Goal: Task Accomplishment & Management: Manage account settings

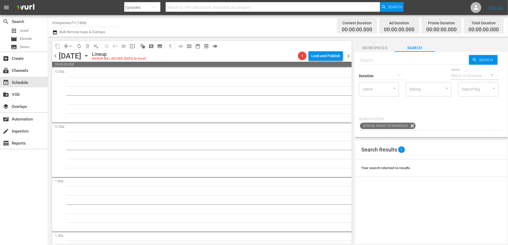
click at [55, 57] on span "chevron_left" at bounding box center [55, 56] width 7 height 7
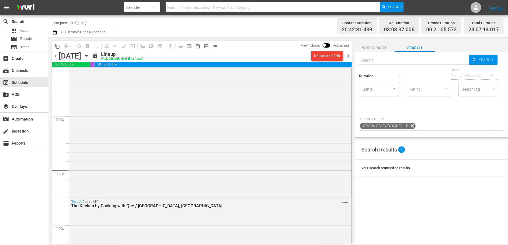
scroll to position [2458, 0]
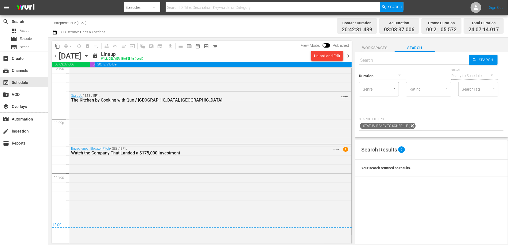
click at [54, 32] on icon "button" at bounding box center [54, 32] width 5 height 6
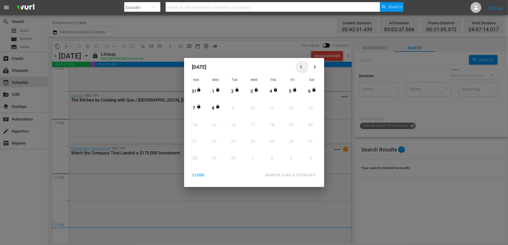
click at [299, 68] on div "button" at bounding box center [302, 67] width 6 height 4
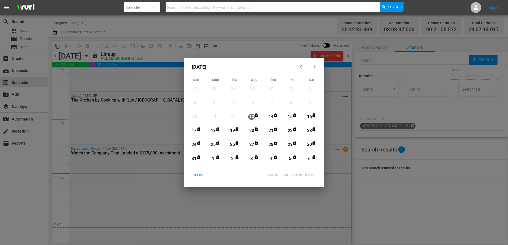
click at [231, 117] on div "12" at bounding box center [233, 117] width 7 height 6
click at [196, 177] on div "CLOSE" at bounding box center [198, 175] width 21 height 7
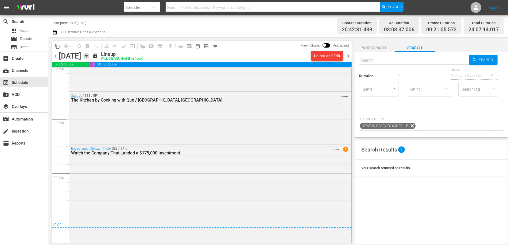
click at [89, 56] on icon "button" at bounding box center [86, 56] width 6 height 6
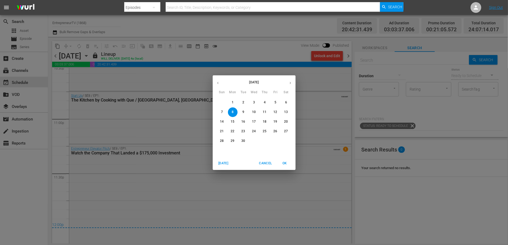
click at [219, 81] on icon "button" at bounding box center [218, 83] width 4 height 4
click at [244, 123] on p "12" at bounding box center [243, 121] width 4 height 5
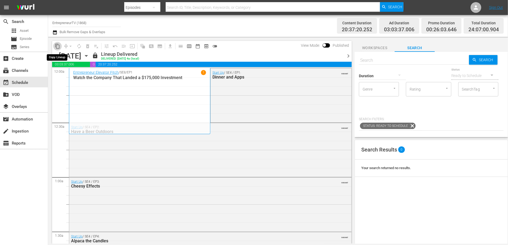
click at [57, 49] on button "content_copy" at bounding box center [57, 46] width 9 height 9
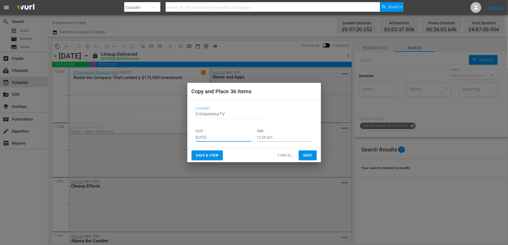
click at [208, 135] on input "[DATE]" at bounding box center [224, 138] width 56 height 8
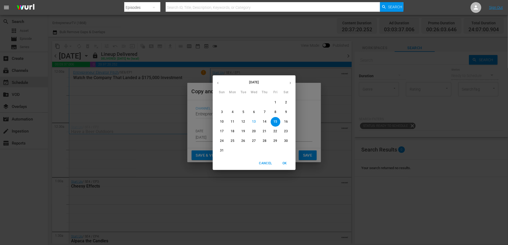
click at [291, 82] on icon "button" at bounding box center [290, 83] width 4 height 4
click at [247, 113] on span "9" at bounding box center [244, 112] width 10 height 5
type input "Sep 9th 2025"
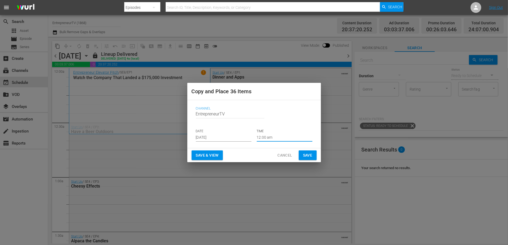
click at [265, 140] on input "12:00 am" at bounding box center [285, 138] width 56 height 8
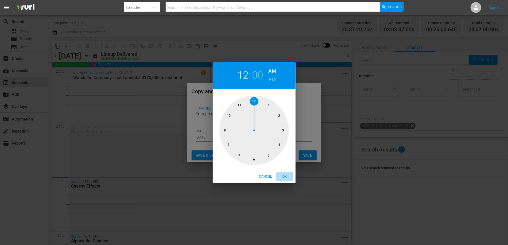
click at [286, 178] on span "OK" at bounding box center [285, 177] width 13 height 6
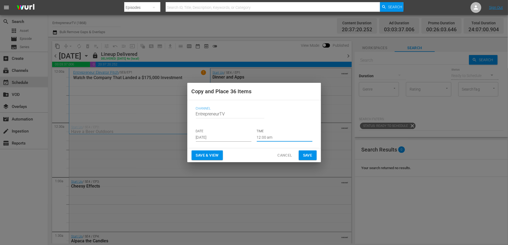
click at [304, 159] on button "Save" at bounding box center [308, 156] width 18 height 10
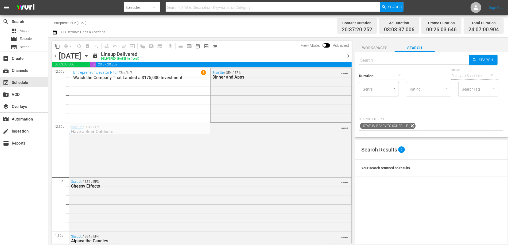
click at [347, 54] on span "chevron_right" at bounding box center [348, 56] width 7 height 7
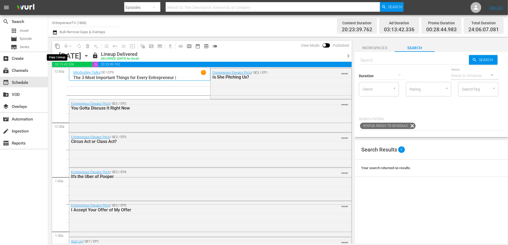
click at [55, 48] on span "content_copy" at bounding box center [57, 46] width 5 height 5
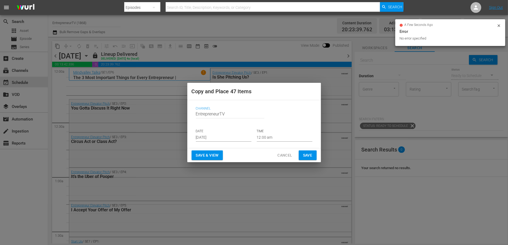
click at [204, 138] on input "[DATE]" at bounding box center [224, 138] width 56 height 8
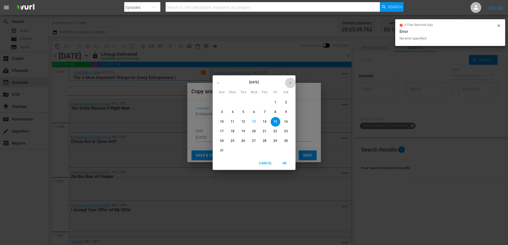
click at [290, 81] on icon "button" at bounding box center [290, 83] width 4 height 4
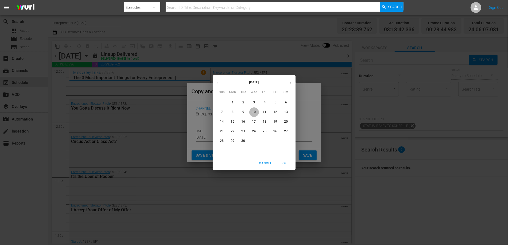
click at [252, 115] on button "10" at bounding box center [254, 112] width 10 height 10
type input "Sep 10th 2025"
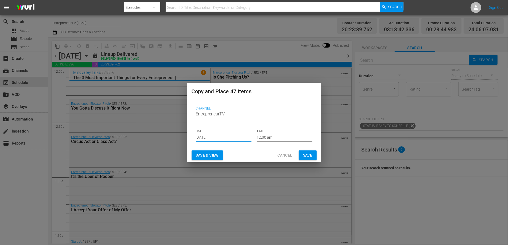
click at [309, 154] on span "Save" at bounding box center [307, 155] width 9 height 7
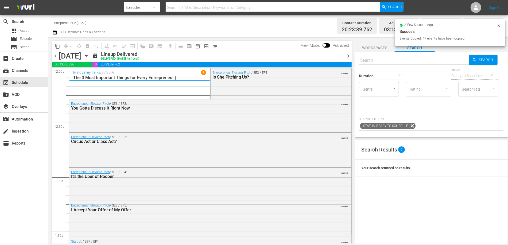
click at [348, 54] on span "chevron_right" at bounding box center [348, 56] width 7 height 7
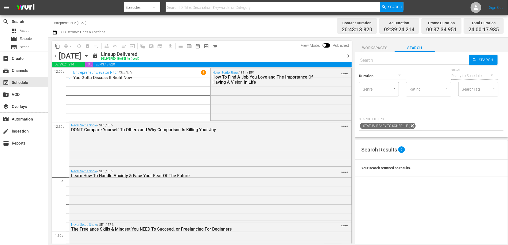
click at [57, 47] on span "content_copy" at bounding box center [57, 46] width 5 height 5
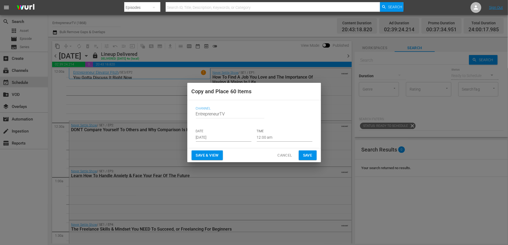
click at [201, 138] on input "[DATE]" at bounding box center [224, 138] width 56 height 8
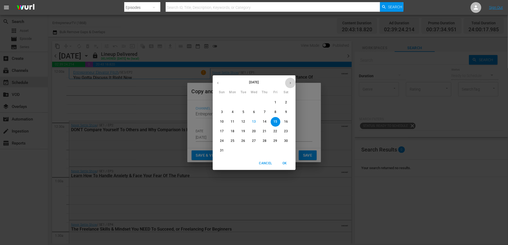
click at [291, 83] on icon "button" at bounding box center [290, 83] width 1 height 2
click at [265, 114] on p "11" at bounding box center [265, 112] width 4 height 5
type input "Sep 11th 2025"
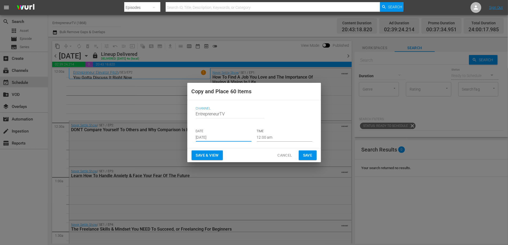
click at [306, 158] on span "Save" at bounding box center [307, 155] width 9 height 7
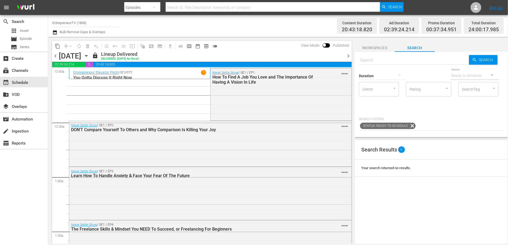
click at [347, 56] on span "chevron_right" at bounding box center [348, 56] width 7 height 7
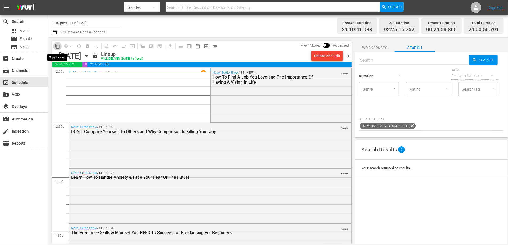
click at [56, 45] on span "content_copy" at bounding box center [57, 46] width 5 height 5
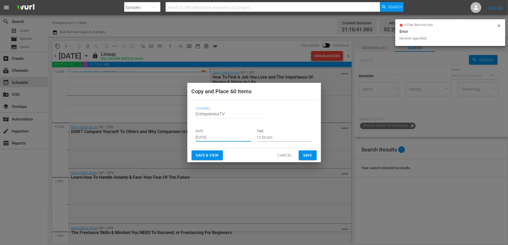
click at [207, 137] on input "[DATE]" at bounding box center [224, 138] width 56 height 8
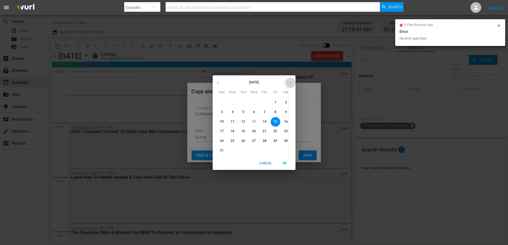
click at [289, 81] on icon "button" at bounding box center [290, 83] width 4 height 4
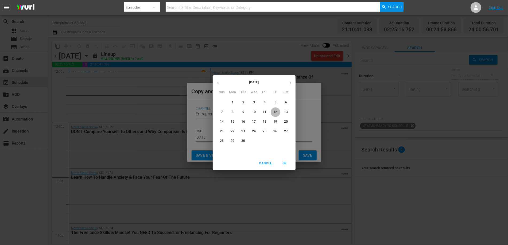
click at [275, 114] on p "12" at bounding box center [275, 112] width 4 height 5
type input "Sep 12th 2025"
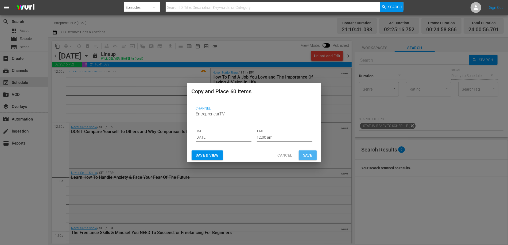
click at [300, 154] on button "Save" at bounding box center [308, 156] width 18 height 10
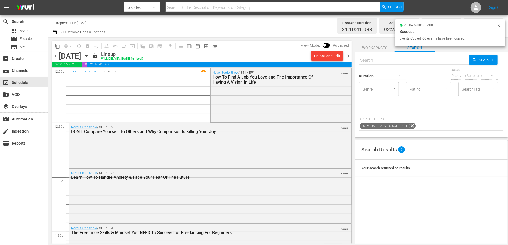
click at [348, 57] on span "chevron_right" at bounding box center [348, 56] width 7 height 7
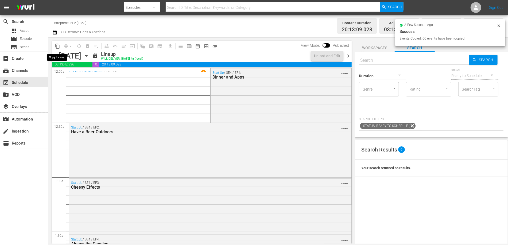
click at [57, 47] on span "content_copy" at bounding box center [57, 46] width 5 height 5
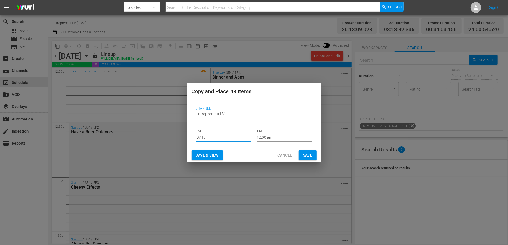
click at [203, 134] on input "[DATE]" at bounding box center [224, 138] width 56 height 8
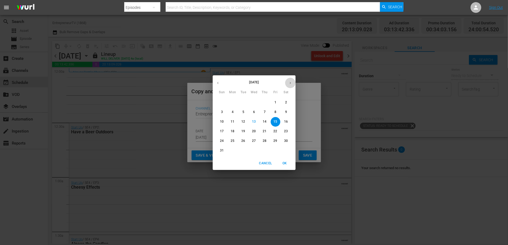
click at [289, 86] on button "button" at bounding box center [290, 83] width 10 height 10
click at [288, 113] on span "13" at bounding box center [286, 112] width 10 height 5
type input "Sep 13th 2025"
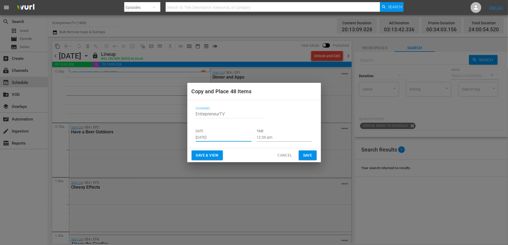
click at [304, 156] on span "Save" at bounding box center [307, 155] width 9 height 7
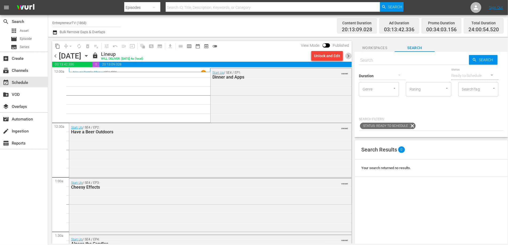
click at [346, 56] on span "chevron_right" at bounding box center [348, 56] width 7 height 7
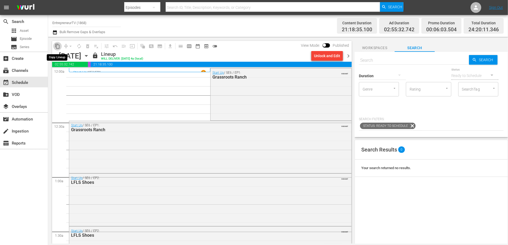
click at [56, 46] on span "content_copy" at bounding box center [57, 46] width 5 height 5
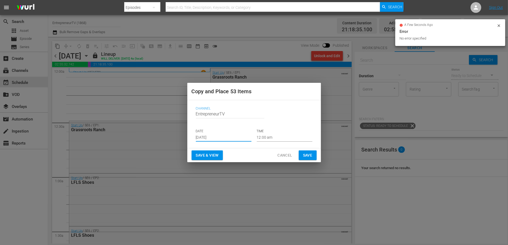
click at [204, 135] on input "[DATE]" at bounding box center [224, 138] width 56 height 8
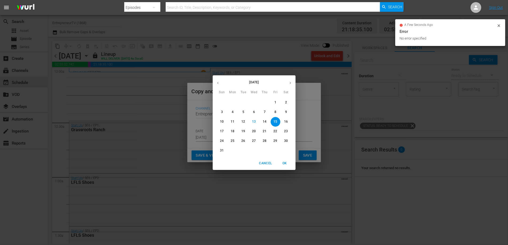
click at [288, 84] on button "button" at bounding box center [290, 83] width 10 height 10
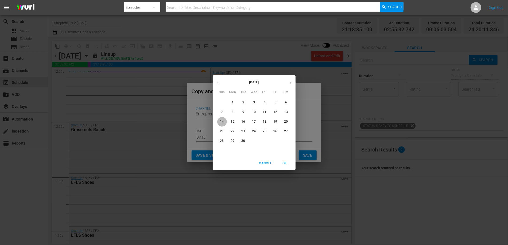
click at [223, 123] on p "14" at bounding box center [222, 121] width 4 height 5
type input "[DATE]"
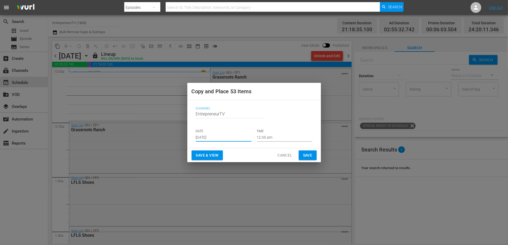
click at [306, 157] on span "Save" at bounding box center [307, 155] width 9 height 7
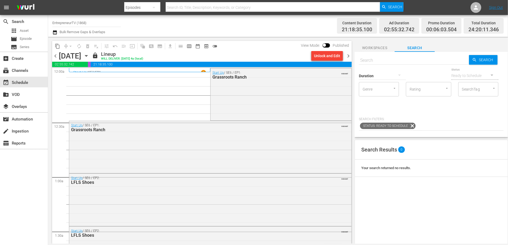
click at [89, 56] on icon "button" at bounding box center [86, 56] width 6 height 6
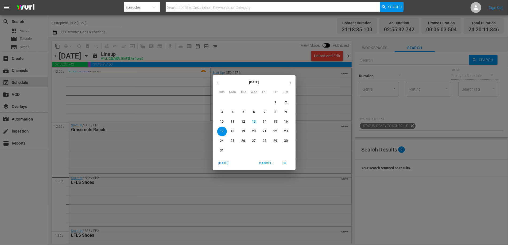
click at [287, 84] on button "button" at bounding box center [290, 83] width 10 height 10
click at [244, 113] on p "9" at bounding box center [243, 112] width 2 height 5
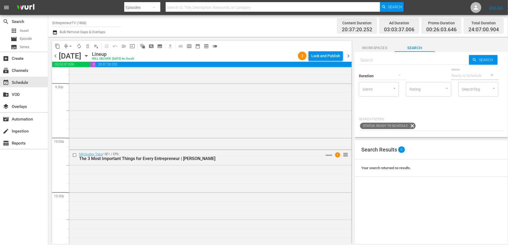
scroll to position [2327, 0]
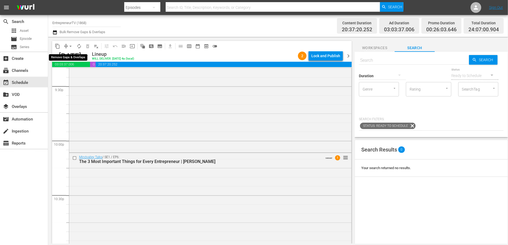
click at [70, 46] on span "arrow_drop_down" at bounding box center [70, 46] width 5 height 5
click at [81, 71] on li "Align to End of Previous Day" at bounding box center [71, 74] width 56 height 9
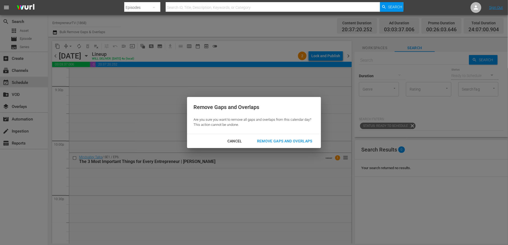
click at [268, 136] on button "Remove Gaps and Overlaps" at bounding box center [285, 141] width 68 height 10
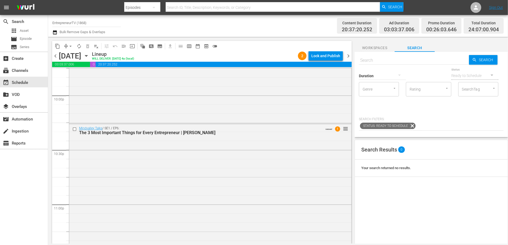
scroll to position [2370, 0]
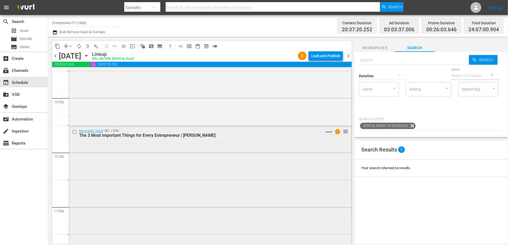
click at [117, 175] on div "Mindvalley Talks / SE1 / EP6: The 3 Most Important Things for Every Entrepreneu…" at bounding box center [210, 235] width 282 height 217
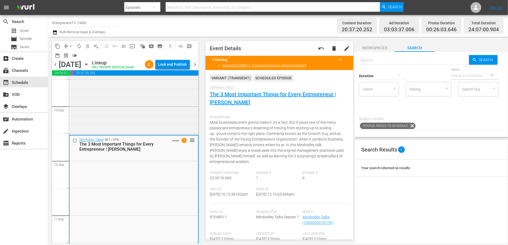
click at [92, 204] on div "Mindvalley Talks / SE1 / EP6: The 3 Most Important Things for Every Entrepreneu…" at bounding box center [134, 244] width 129 height 217
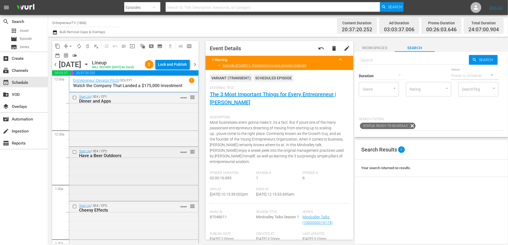
scroll to position [0, 0]
click at [88, 126] on div "Start Up / SE4 / EP1: Dinner and Apps VARIANT reorder" at bounding box center [133, 119] width 129 height 53
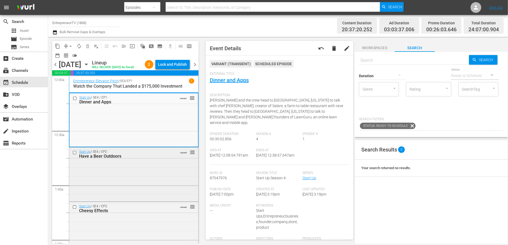
click at [89, 196] on div "Start Up / SE4 / EP2: Have a Beer Outdoors VARIANT reorder" at bounding box center [133, 174] width 129 height 53
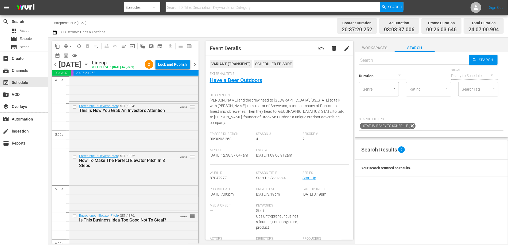
scroll to position [490, 0]
click at [86, 141] on div "Entrepreneur Elevator Pitch / SE1 / EP4: This Is How You Grab An Investor’s Att…" at bounding box center [133, 127] width 129 height 48
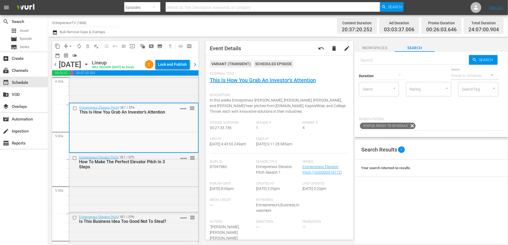
click at [82, 151] on div "Entrepreneur Elevator Pitch / SE1 / EP4: This Is How You Grab An Investor’s Att…" at bounding box center [134, 127] width 129 height 48
click at [82, 150] on div "Entrepreneur Elevator Pitch / SE1 / EP4: This Is How You Grab An Investor’s Att…" at bounding box center [134, 127] width 129 height 48
click at [82, 147] on div "Entrepreneur Elevator Pitch / SE1 / EP4: This Is How You Grab An Investor’s Att…" at bounding box center [134, 127] width 129 height 48
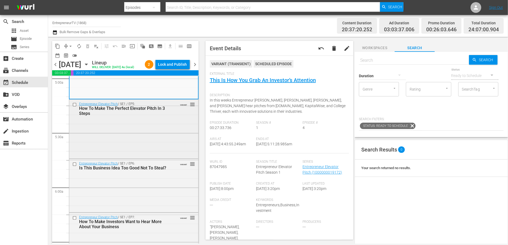
scroll to position [547, 0]
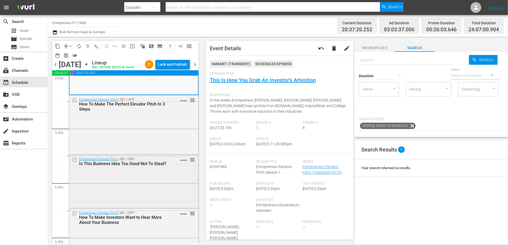
click at [90, 200] on div "Entrepreneur Elevator Pitch / SE1 / EP6: Is This Business Idea Too Good Not To …" at bounding box center [133, 181] width 129 height 52
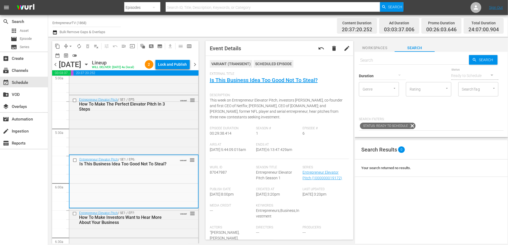
click at [85, 202] on div "Entrepreneur Elevator Pitch / SE1 / EP6: Is This Business Idea Too Good Not To …" at bounding box center [134, 181] width 129 height 52
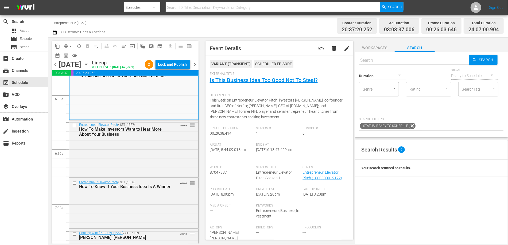
scroll to position [632, 0]
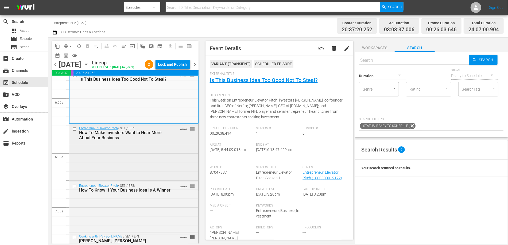
click at [86, 180] on div "Entrepreneur Elevator Pitch / SE1 / EP7: How To Make Investors Want to Hear Mor…" at bounding box center [133, 152] width 129 height 56
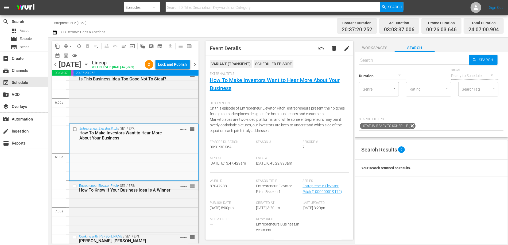
click at [86, 180] on div "Entrepreneur Elevator Pitch / SE1 / EP7: How To Make Investors Want to Hear Mor…" at bounding box center [134, 152] width 129 height 56
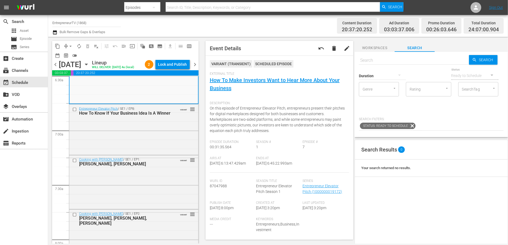
scroll to position [745, 0]
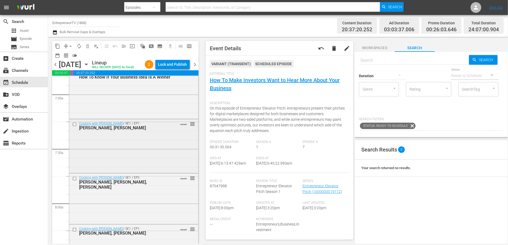
click at [85, 155] on div "Cooking with Cohen / SE1 / EP1: Tom Sandoval, Michael Le VARIANT reorder" at bounding box center [133, 145] width 129 height 52
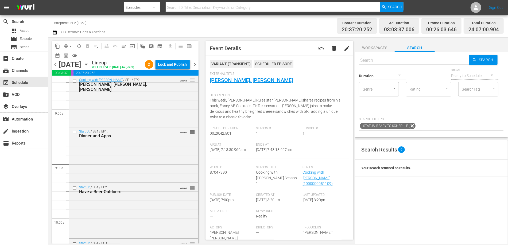
scroll to position [947, 0]
click at [105, 127] on div "Cooking with Cohen / SE1 / EP2: Sal Destefano, Katie Austin, Susan Sarich VARIA…" at bounding box center [133, 102] width 129 height 50
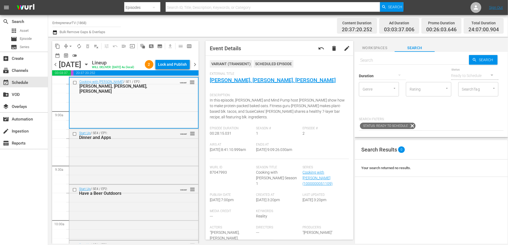
click at [101, 127] on div "Cooking with Cohen / SE1 / EP2: Sal Destefano, Katie Austin, Susan Sarich VARIA…" at bounding box center [134, 103] width 129 height 50
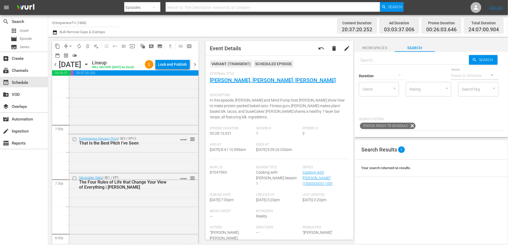
scroll to position [2027, 0]
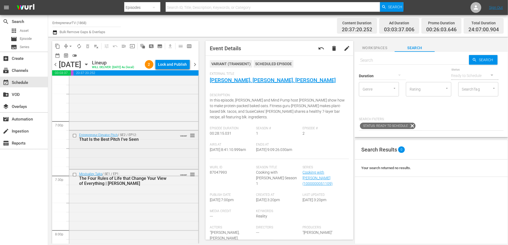
click at [107, 165] on div "Entrepreneur Elevator Pitch / SE2 / EP12: That Is the Best Pitch I've Seen VARI…" at bounding box center [133, 149] width 129 height 37
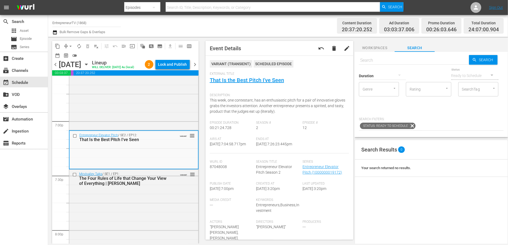
click at [97, 168] on div "Entrepreneur Elevator Pitch / SE2 / EP12: That Is the Best Pitch I've Seen VARI…" at bounding box center [134, 149] width 129 height 37
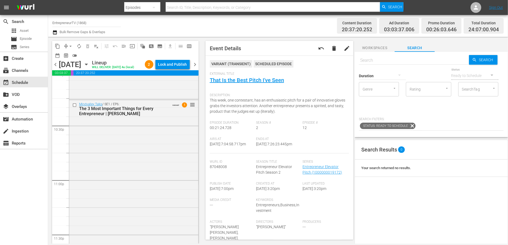
scroll to position [2487, 0]
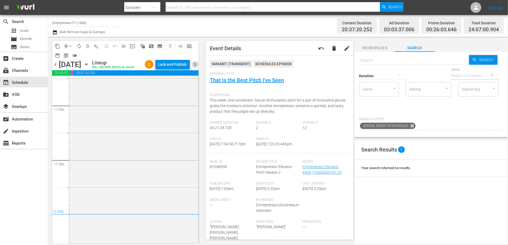
click at [195, 68] on span "chevron_right" at bounding box center [195, 64] width 7 height 7
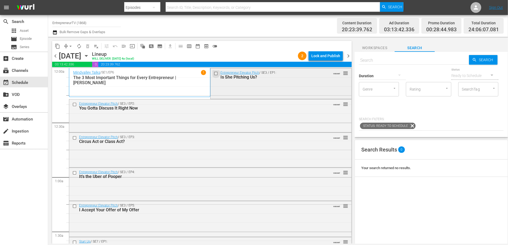
click at [216, 72] on input "checkbox" at bounding box center [217, 73] width 6 height 5
click at [88, 46] on span "delete_forever_outlined" at bounding box center [87, 46] width 5 height 5
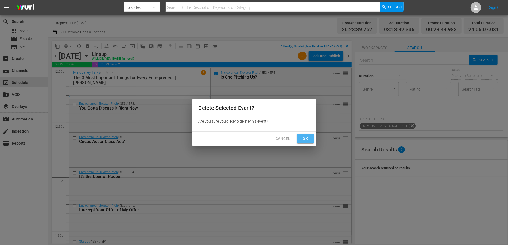
click at [306, 141] on span "Ok" at bounding box center [305, 139] width 9 height 7
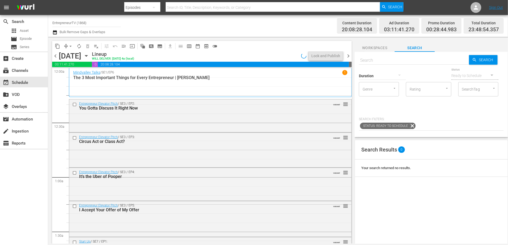
click at [144, 91] on div "Mindvalley Talks / SE1 / EP6 1 The 3 Most Important Things for Every Entreprene…" at bounding box center [210, 82] width 274 height 25
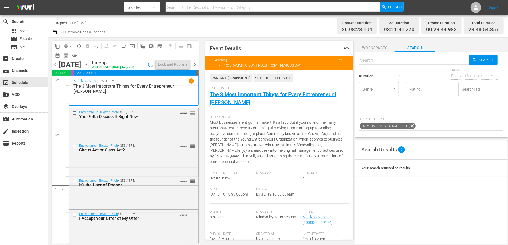
click at [140, 103] on div "Mindvalley Talks / SE1 / EP6 1 The 3 Most Important Things for Every Entreprene…" at bounding box center [134, 90] width 121 height 25
click at [140, 103] on div "Mindvalley Talks / SE1 / EP6 1 The 3 Most Important Things for Every Entreprene…" at bounding box center [135, 90] width 122 height 25
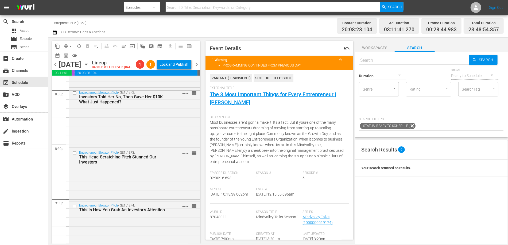
scroll to position [2470, 0]
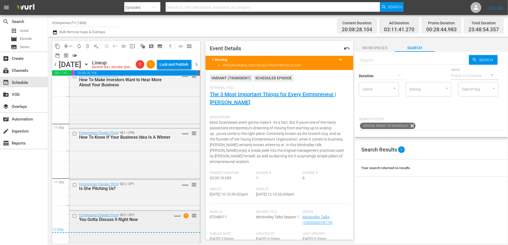
click at [85, 225] on div "Entrepreneur Elevator Pitch / SE3 / EP2: You Gotta Discuss It Right Now VARIANT…" at bounding box center [134, 227] width 131 height 32
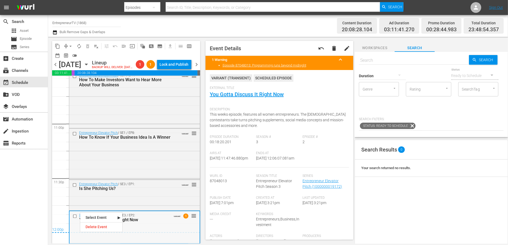
click at [72, 226] on div "Entrepreneur Elevator Pitch / SE3 / EP2: You Gotta Discuss It Right Now VARIANT…" at bounding box center [135, 227] width 130 height 32
click at [75, 217] on input "checkbox" at bounding box center [76, 216] width 6 height 5
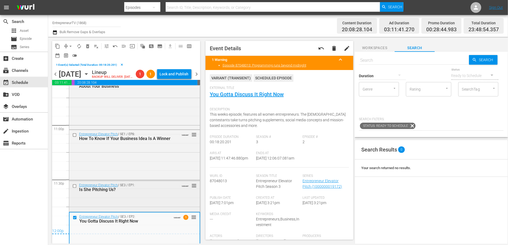
click at [75, 188] on input "checkbox" at bounding box center [75, 186] width 6 height 5
click at [90, 45] on span "delete_forever_outlined" at bounding box center [87, 46] width 5 height 5
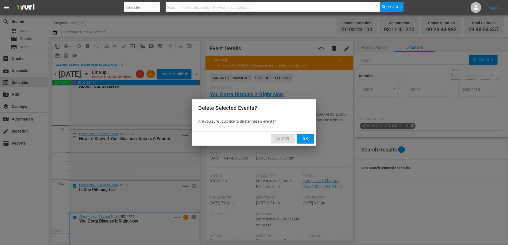
click at [283, 137] on span "Cancel" at bounding box center [283, 139] width 15 height 7
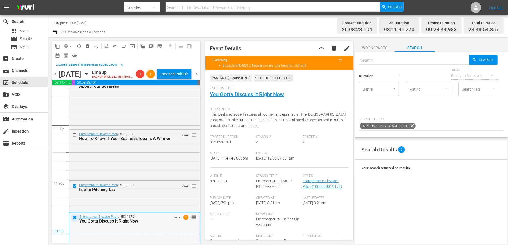
click at [76, 220] on input "checkbox" at bounding box center [76, 217] width 6 height 5
click at [75, 188] on input "checkbox" at bounding box center [75, 186] width 6 height 5
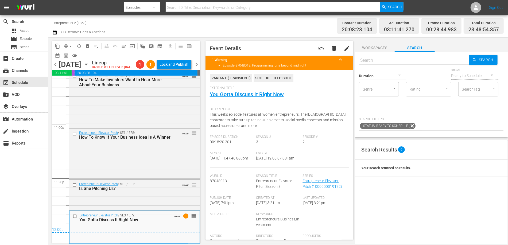
click at [69, 45] on span "arrow_drop_down" at bounding box center [70, 46] width 5 height 5
click at [83, 72] on li "Align to End of Previous Day" at bounding box center [71, 74] width 56 height 9
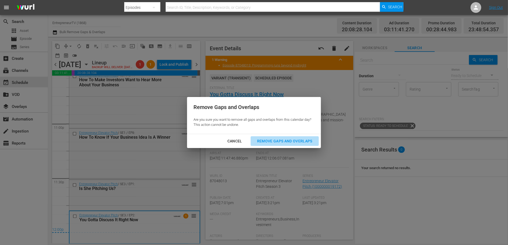
click at [280, 140] on div "Remove Gaps and Overlaps" at bounding box center [285, 141] width 64 height 7
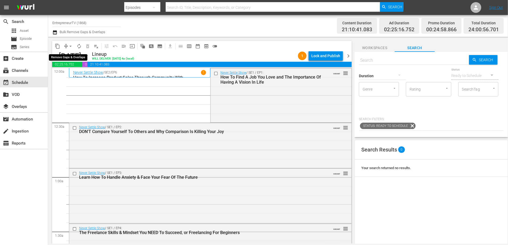
click at [72, 45] on span "arrow_drop_down" at bounding box center [70, 46] width 5 height 5
click at [74, 77] on li "Align to End of Previous Day" at bounding box center [71, 74] width 56 height 9
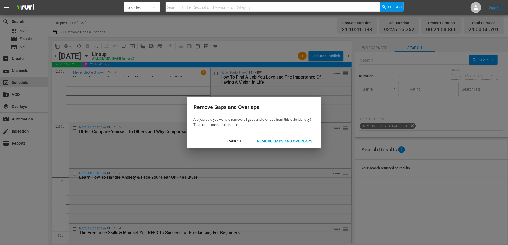
click at [270, 143] on div "Remove Gaps and Overlaps" at bounding box center [285, 141] width 64 height 7
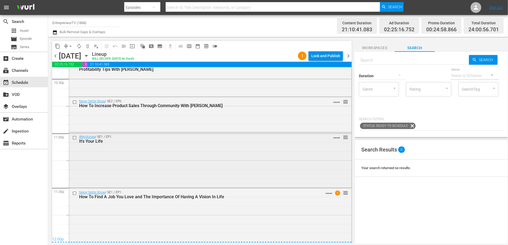
scroll to position [2453, 0]
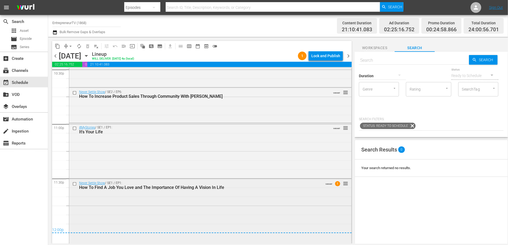
click at [154, 221] on div "Never Settle Show / SE1 / EP1: How To Find A Job You Love and The Importance Of…" at bounding box center [210, 211] width 282 height 64
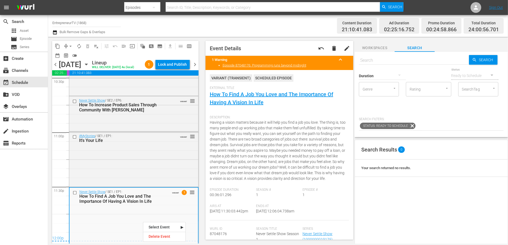
click at [143, 222] on div "Never Settle Show / SE1 / EP1: How To Find A Job You Love and The Importance Of…" at bounding box center [134, 220] width 129 height 64
click at [116, 221] on div "Never Settle Show / SE1 / EP1: How To Find A Job You Love and The Importance Of…" at bounding box center [134, 220] width 129 height 64
click at [180, 64] on div "Lock and Publish" at bounding box center [172, 65] width 29 height 10
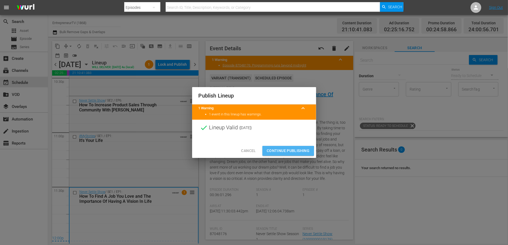
click at [273, 152] on span "Continue Publishing" at bounding box center [288, 151] width 43 height 7
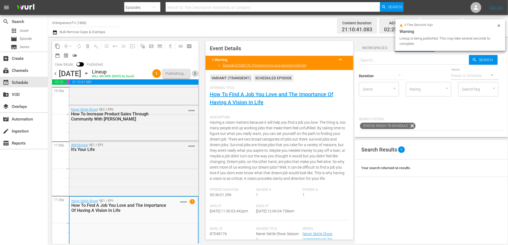
click at [194, 73] on span "chevron_right" at bounding box center [195, 73] width 7 height 7
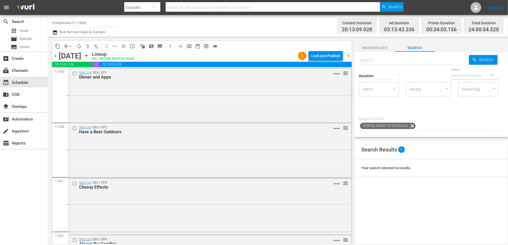
click at [70, 44] on span "arrow_drop_down" at bounding box center [70, 46] width 5 height 5
click at [79, 70] on li "Align to First Episode" at bounding box center [71, 65] width 44 height 9
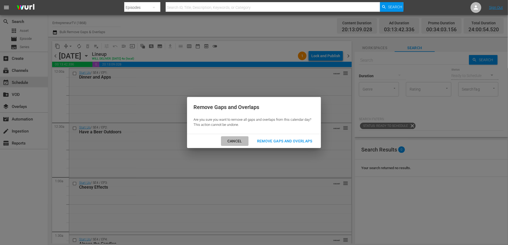
click at [234, 139] on div "Cancel" at bounding box center [234, 141] width 23 height 7
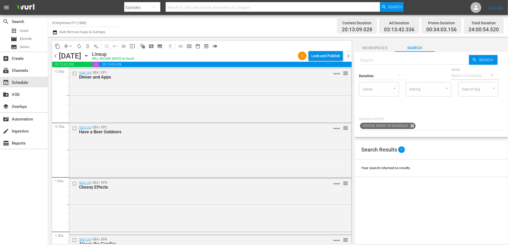
click at [71, 47] on span "arrow_drop_down" at bounding box center [70, 46] width 5 height 5
click at [81, 56] on li "Align to Midnight" at bounding box center [71, 57] width 44 height 9
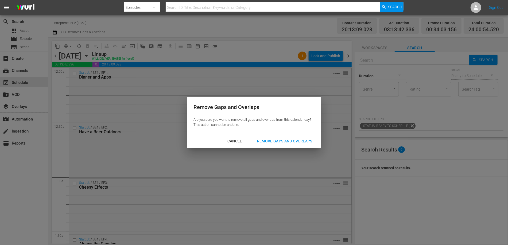
click at [285, 133] on div "Remove Gaps and Overlaps Are you sure you want to remove all gaps and overlaps …" at bounding box center [254, 115] width 134 height 37
click at [284, 140] on div "Remove Gaps and Overlaps" at bounding box center [285, 141] width 64 height 7
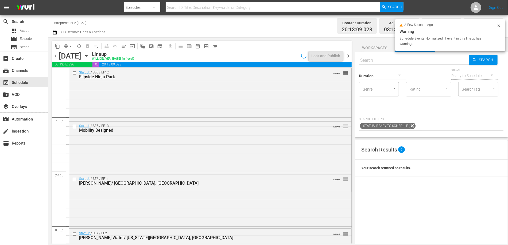
scroll to position [2443, 0]
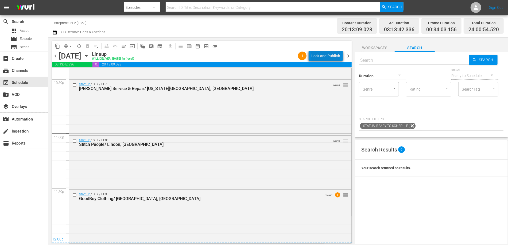
click at [330, 57] on div "Lock and Publish" at bounding box center [325, 56] width 29 height 10
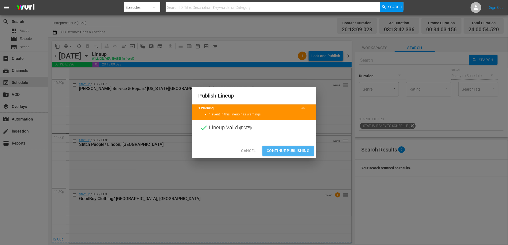
click at [293, 149] on span "Continue Publishing" at bounding box center [288, 151] width 43 height 7
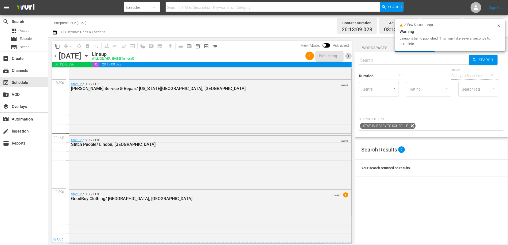
click at [346, 57] on span "chevron_right" at bounding box center [348, 56] width 7 height 7
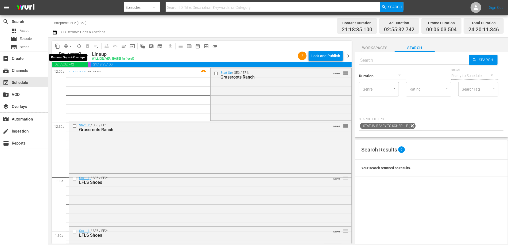
click at [68, 47] on span "arrow_drop_down" at bounding box center [70, 46] width 5 height 5
click at [79, 72] on li "Align to End of Previous Day" at bounding box center [71, 74] width 56 height 9
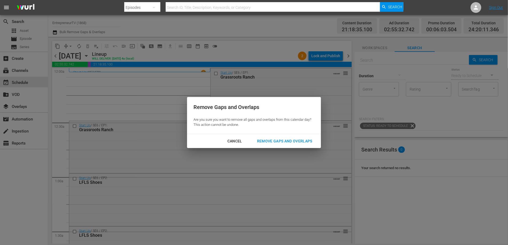
click at [289, 140] on div "Remove Gaps and Overlaps" at bounding box center [285, 141] width 64 height 7
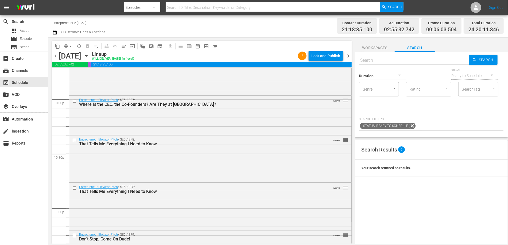
scroll to position [2480, 0]
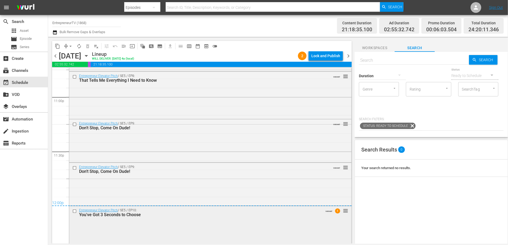
click at [191, 225] on div "Entrepreneur Elevator Pitch / SE5 / EP10: You've Got 3 Seconds to Choose VARIAN…" at bounding box center [210, 224] width 282 height 37
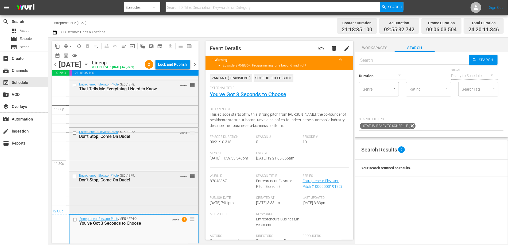
click at [111, 211] on div "Entrepreneur Elevator Pitch / SE5 / EP9: Don't Stop, Come On Dude! VARIANT reor…" at bounding box center [133, 192] width 129 height 42
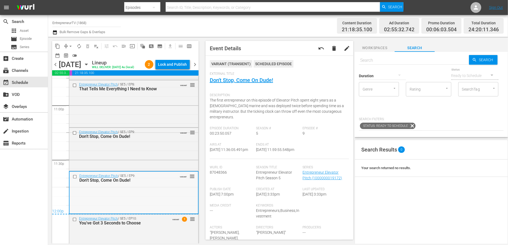
click at [111, 212] on div "Entrepreneur Elevator Pitch / SE5 / EP9: Don't Stop, Come On Dude! VARIANT reor…" at bounding box center [134, 193] width 129 height 42
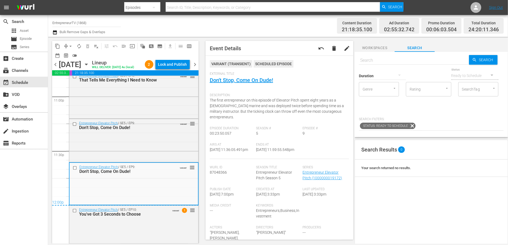
scroll to position [2497, 0]
click at [73, 210] on input "checkbox" at bounding box center [75, 211] width 6 height 5
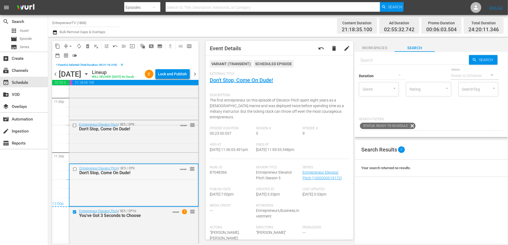
click at [75, 172] on div at bounding box center [75, 169] width 8 height 6
click at [76, 171] on input "checkbox" at bounding box center [76, 169] width 6 height 5
click at [87, 47] on span "delete_forever_outlined" at bounding box center [87, 46] width 5 height 5
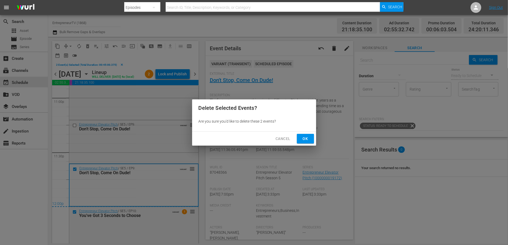
click at [296, 140] on div "Cancel Ok" at bounding box center [254, 139] width 124 height 14
click at [304, 140] on span "Ok" at bounding box center [305, 139] width 9 height 7
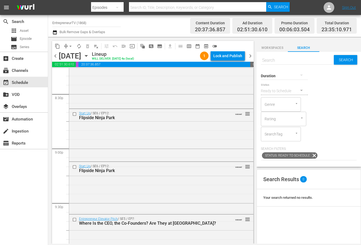
scroll to position [2200, 0]
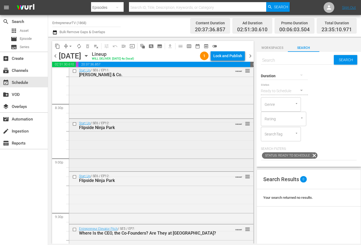
click at [75, 123] on input "checkbox" at bounding box center [75, 124] width 6 height 5
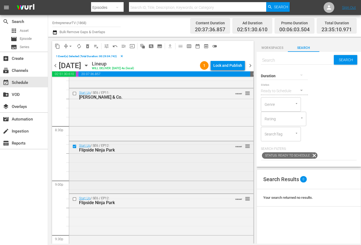
scroll to position [2184, 0]
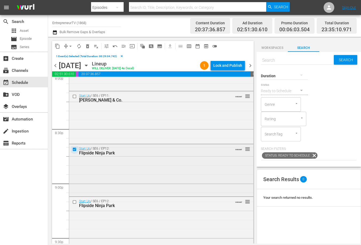
click at [76, 149] on input "checkbox" at bounding box center [75, 149] width 6 height 5
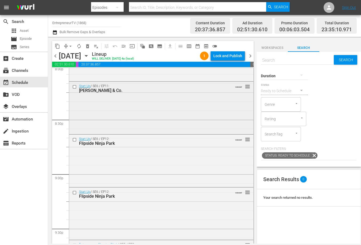
click at [74, 88] on input "checkbox" at bounding box center [75, 87] width 6 height 5
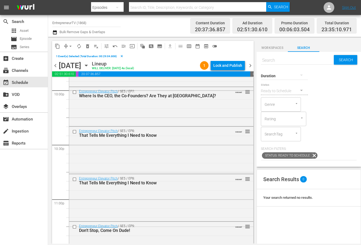
scroll to position [2451, 0]
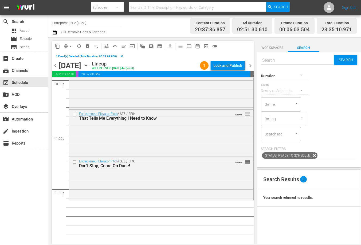
click at [57, 43] on button "content_copy" at bounding box center [57, 46] width 9 height 9
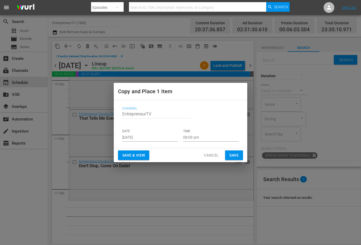
click at [141, 137] on input "[DATE]" at bounding box center [150, 138] width 56 height 8
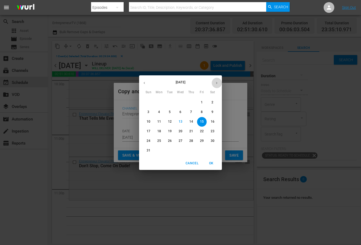
click at [215, 83] on icon "button" at bounding box center [217, 83] width 4 height 4
click at [146, 121] on span "14" at bounding box center [149, 121] width 10 height 5
type input "[DATE]"
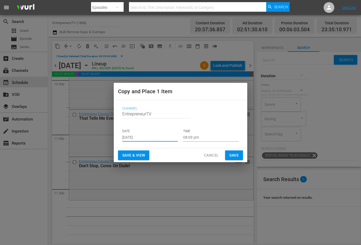
click at [187, 137] on input "08:09 pm" at bounding box center [211, 138] width 56 height 8
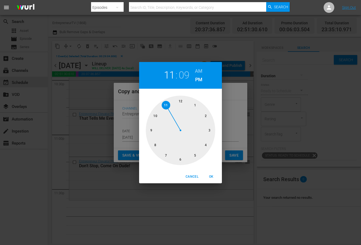
click at [163, 107] on div at bounding box center [181, 131] width 70 height 70
click at [180, 157] on div at bounding box center [181, 131] width 70 height 70
click at [210, 175] on span "OK" at bounding box center [211, 177] width 13 height 6
type input "11:30 pm"
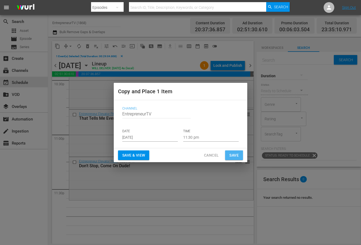
click at [233, 158] on span "Save" at bounding box center [234, 155] width 9 height 7
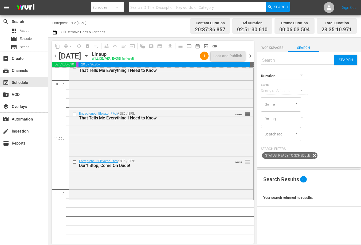
scroll to position [2442, 0]
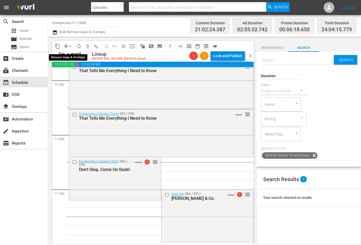
click at [70, 49] on span "arrow_drop_down" at bounding box center [70, 46] width 5 height 5
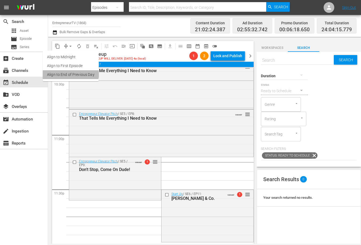
click at [70, 72] on li "Align to End of Previous Day" at bounding box center [71, 74] width 56 height 9
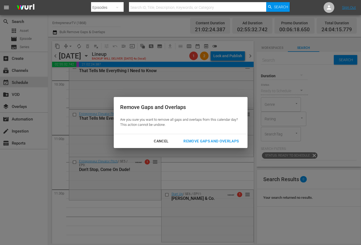
click at [231, 138] on div "Remove Gaps and Overlaps" at bounding box center [211, 141] width 64 height 7
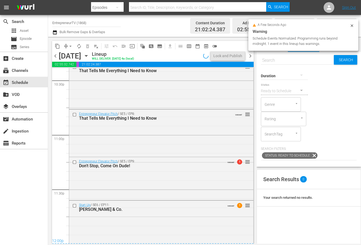
scroll to position [2451, 0]
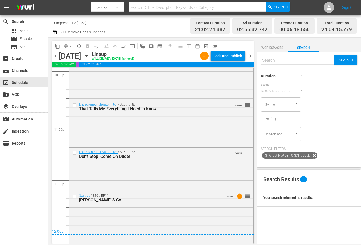
click at [241, 61] on div "chevron_left [DATE] [DATE] Lineup WILL DELIVER: [DATE] 4a (local) 2 Lock and Pu…" at bounding box center [153, 56] width 202 height 10
click at [236, 57] on div "Lock and Publish" at bounding box center [228, 56] width 29 height 10
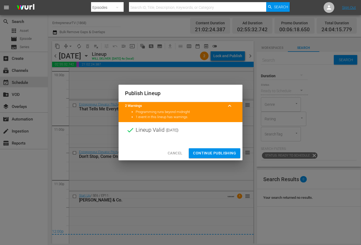
click at [214, 153] on span "Continue Publishing" at bounding box center [214, 153] width 43 height 7
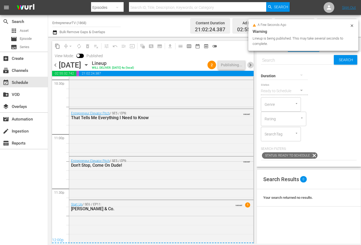
click at [249, 63] on span "chevron_right" at bounding box center [250, 65] width 7 height 7
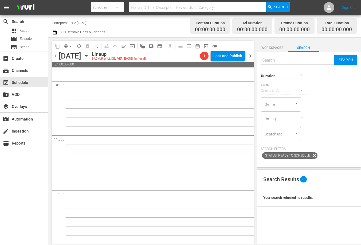
scroll to position [2442, 0]
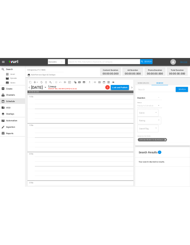
scroll to position [0, 0]
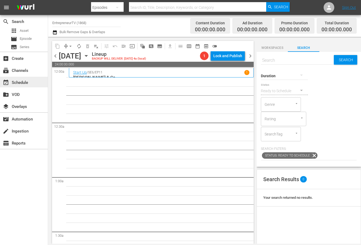
click at [13, 82] on div "event_available Schedule" at bounding box center [15, 81] width 30 height 5
